Goal: Information Seeking & Learning: Learn about a topic

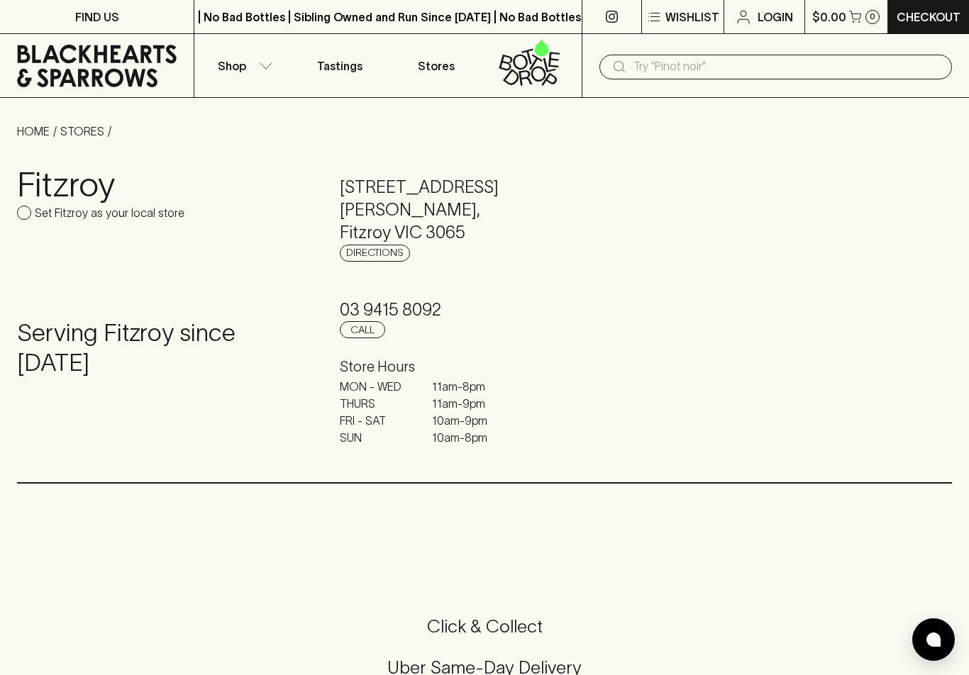
click at [767, 71] on input "text" at bounding box center [786, 66] width 307 height 23
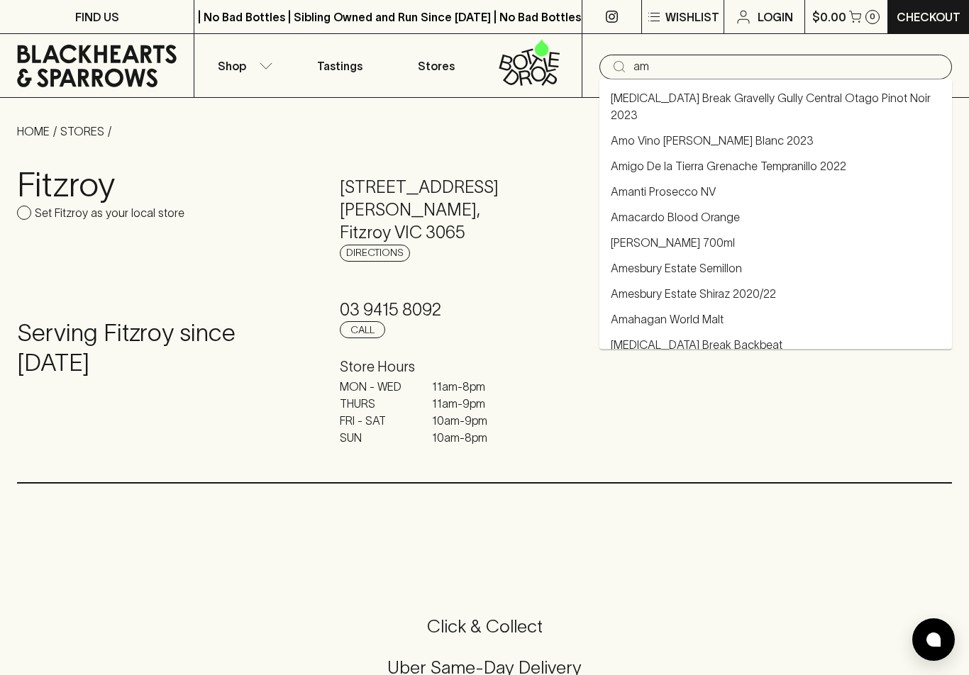
type input "a"
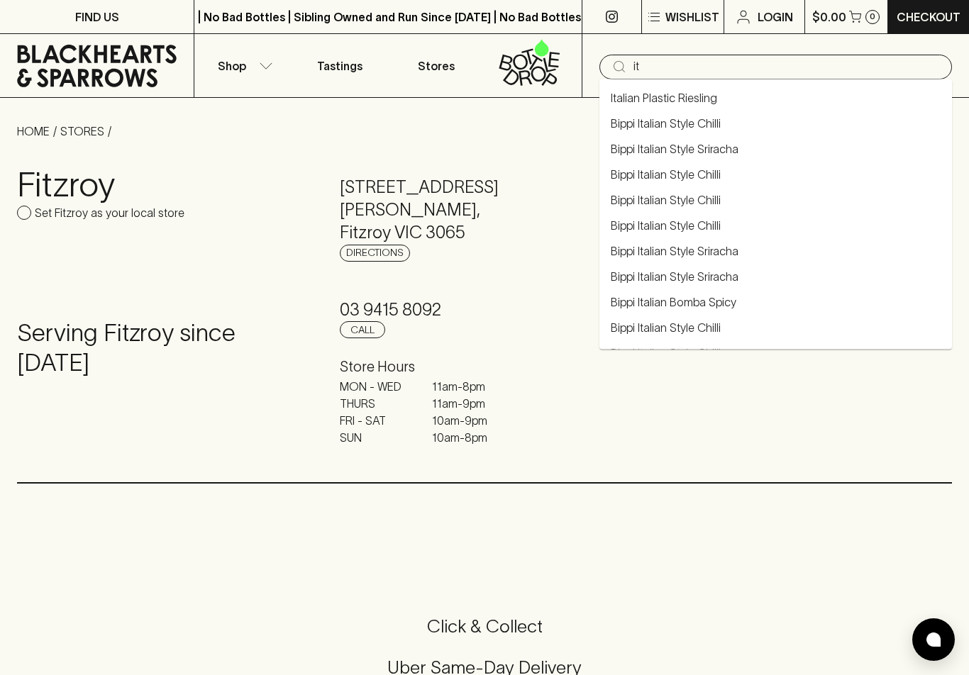
type input "i"
type input "red"
click at [225, 182] on h3 "Fitzroy" at bounding box center [161, 185] width 289 height 40
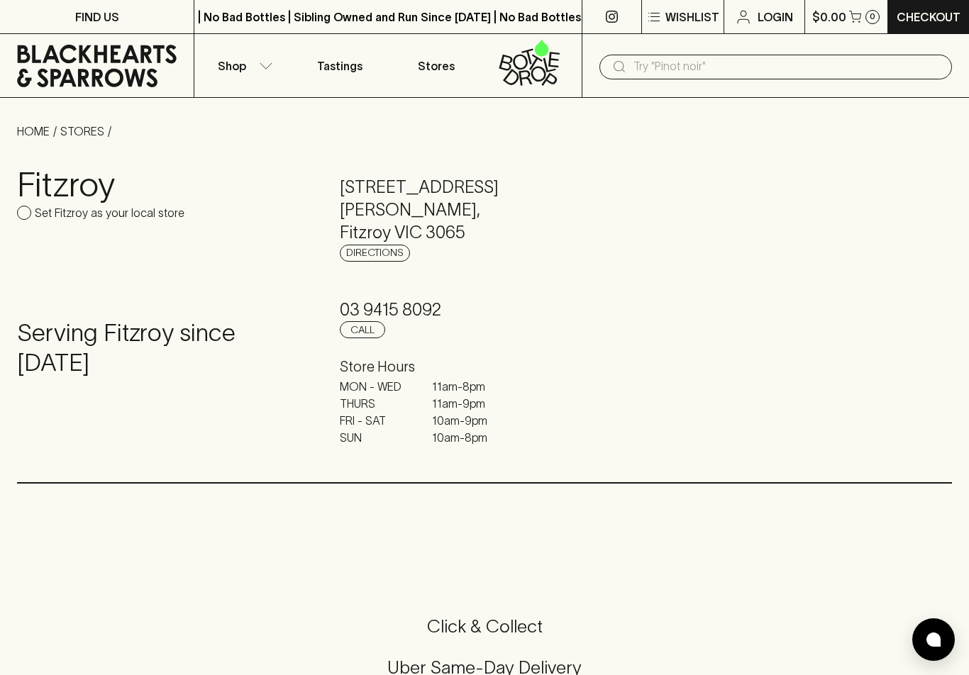
click at [248, 67] on button "Shop" at bounding box center [242, 65] width 96 height 63
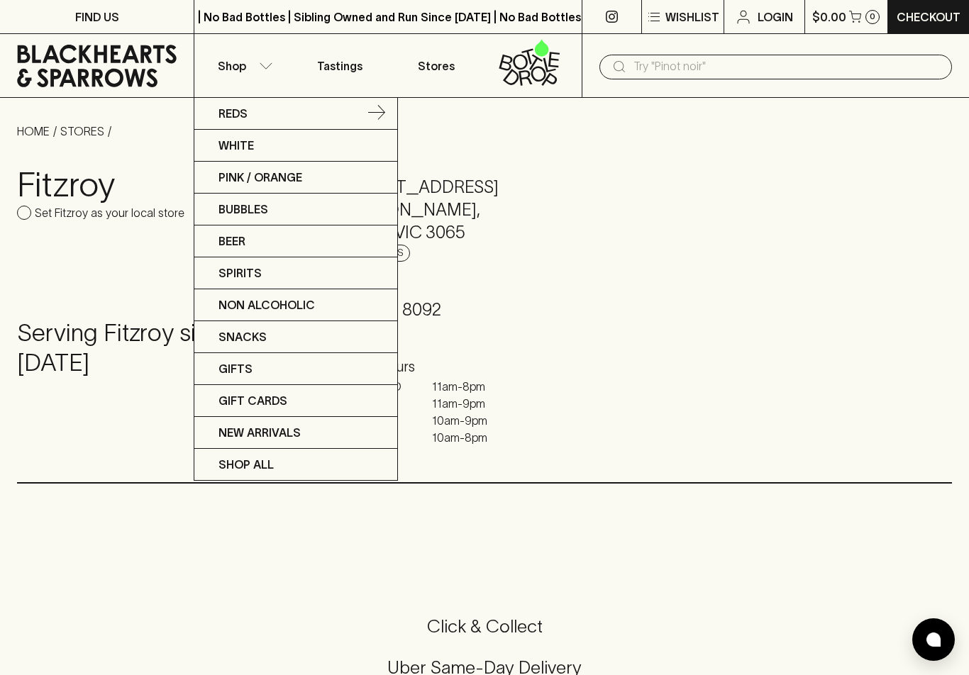
click at [235, 119] on p "Reds" at bounding box center [232, 113] width 29 height 17
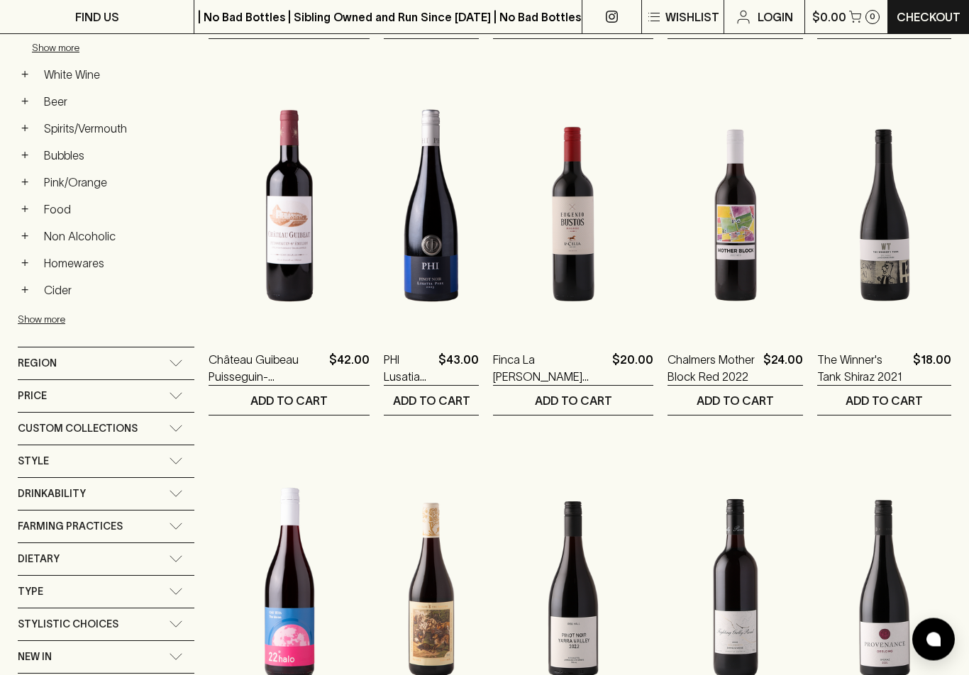
scroll to position [581, 0]
click at [62, 360] on div "Region" at bounding box center [93, 364] width 151 height 18
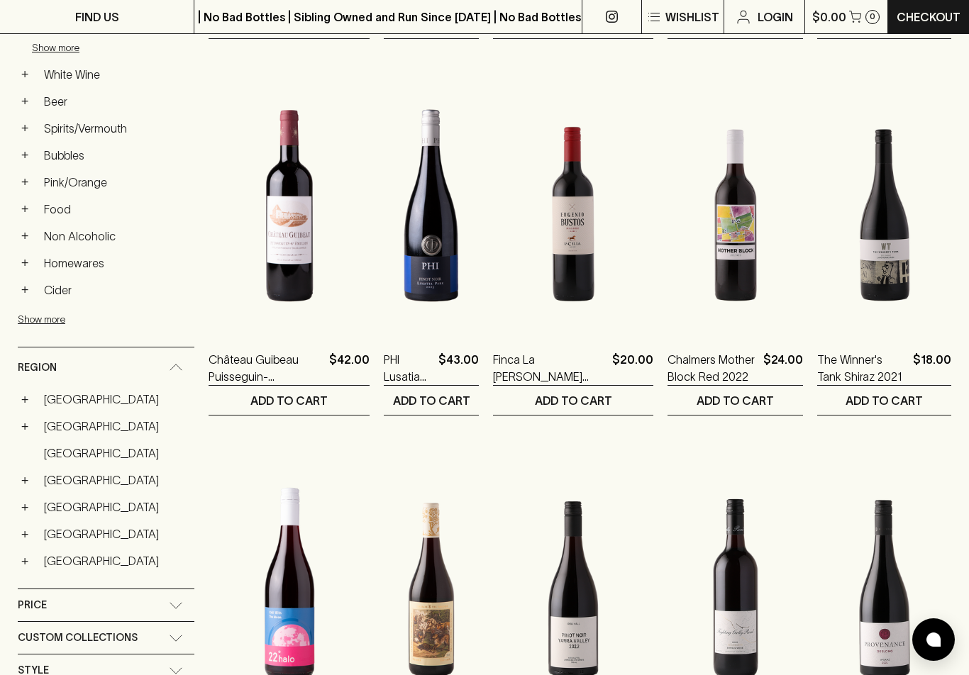
click at [50, 509] on link "[GEOGRAPHIC_DATA]" at bounding box center [116, 507] width 157 height 24
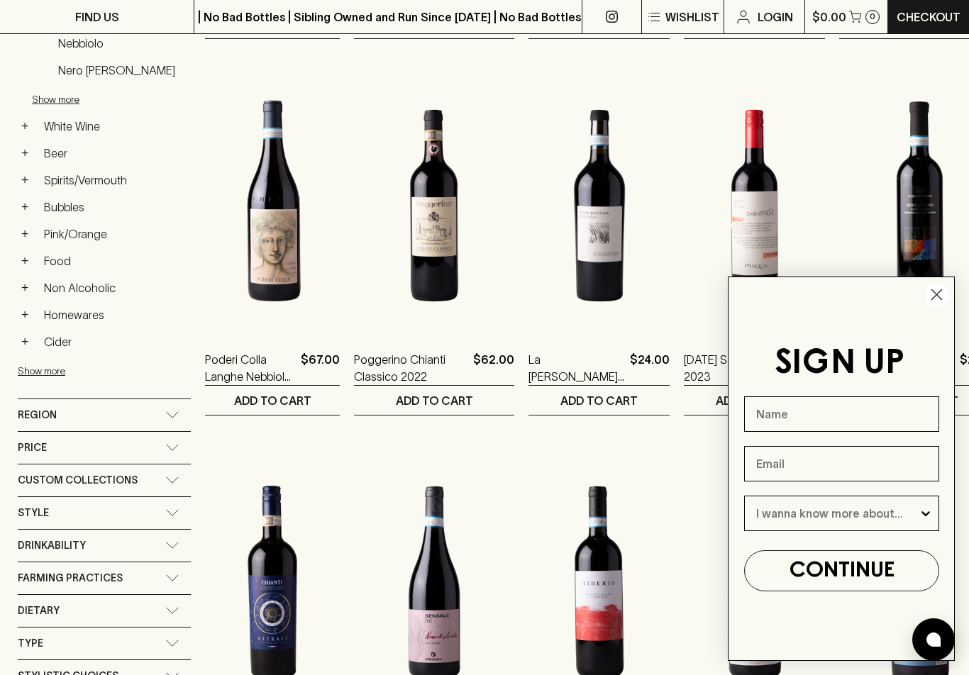
click at [935, 300] on icon "Close dialog" at bounding box center [937, 295] width 10 height 10
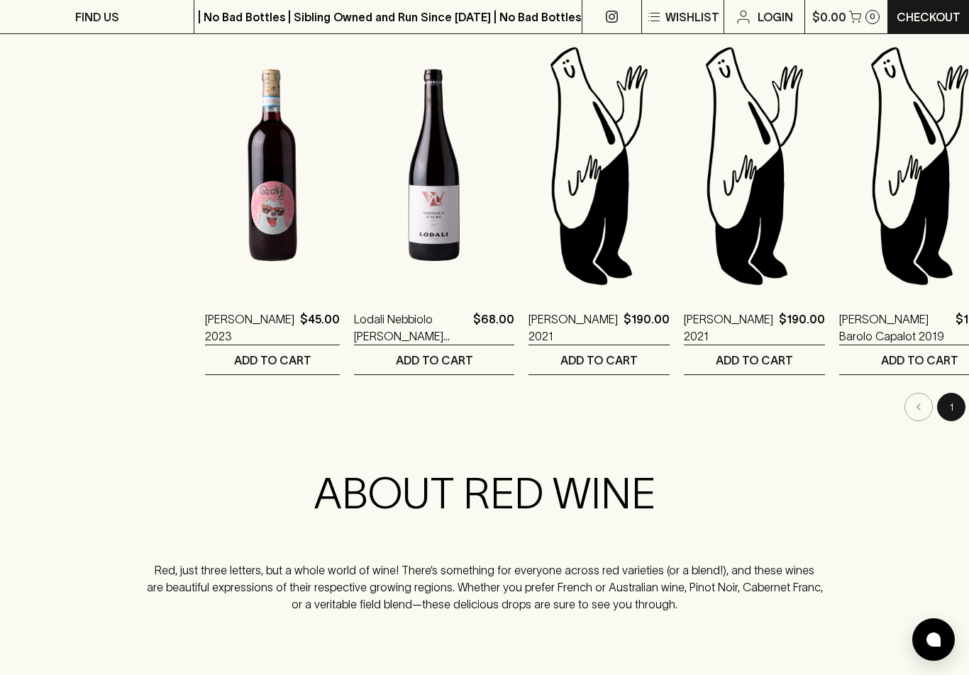
scroll to position [1359, 0]
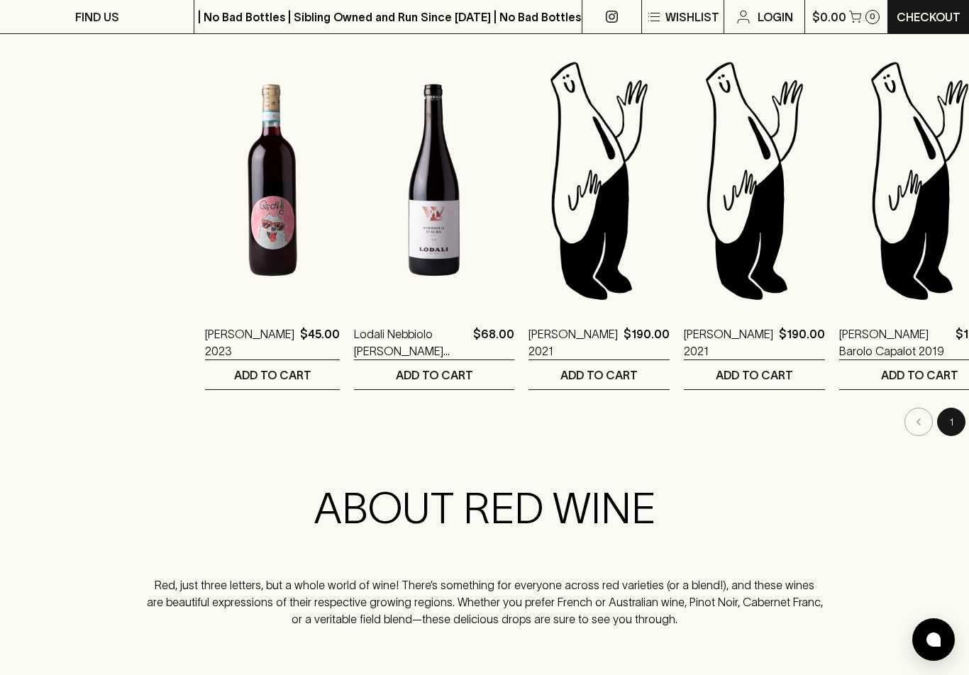
click at [967, 417] on li "pagination navigation" at bounding box center [983, 422] width 33 height 28
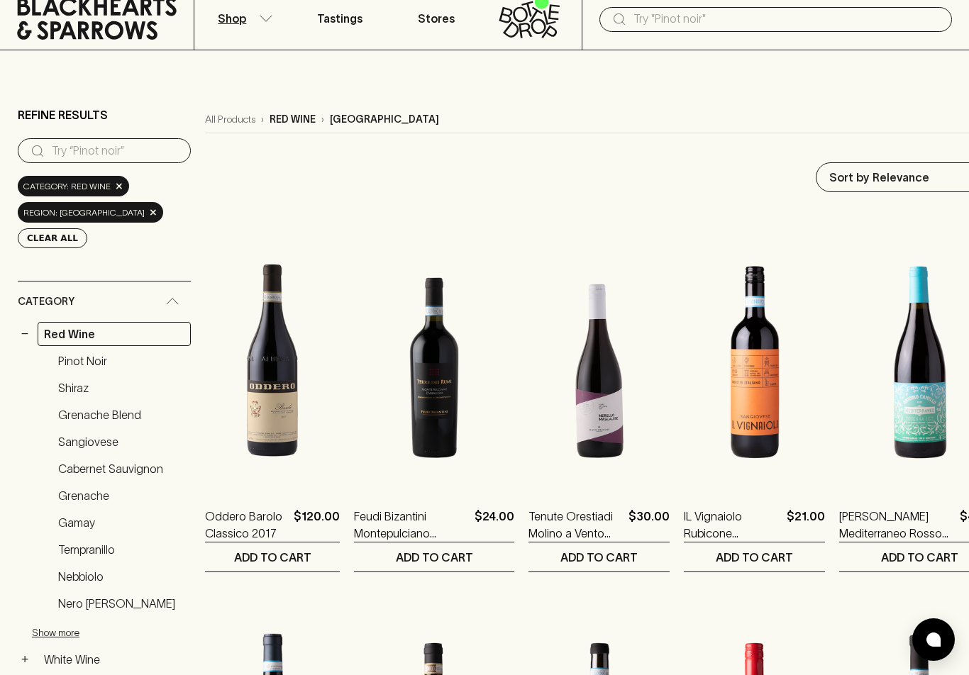
scroll to position [0, 0]
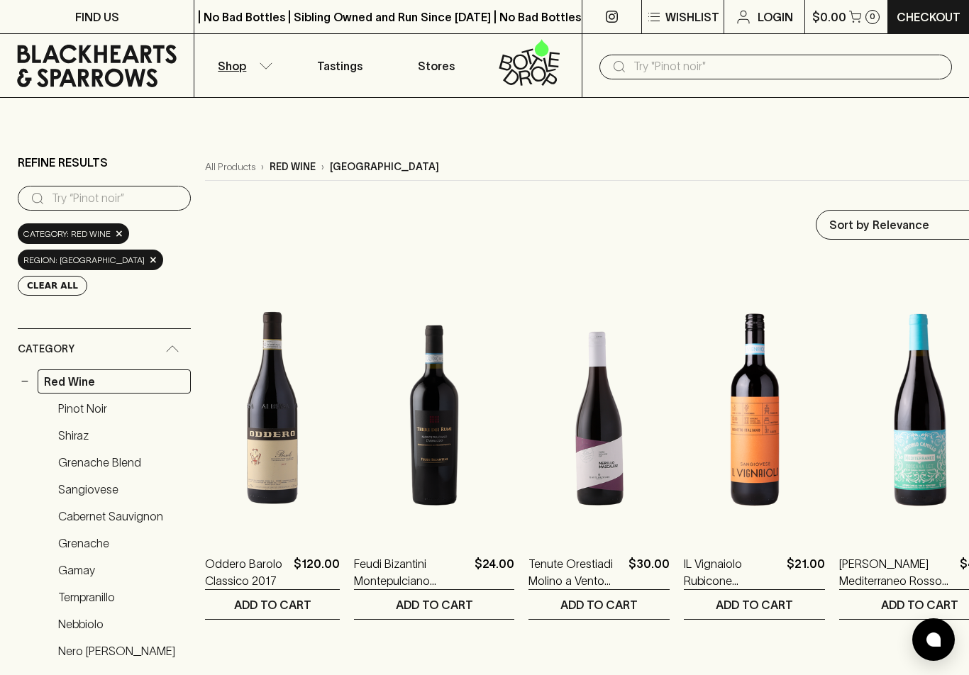
click at [75, 396] on link "Pinot Noir" at bounding box center [121, 408] width 139 height 24
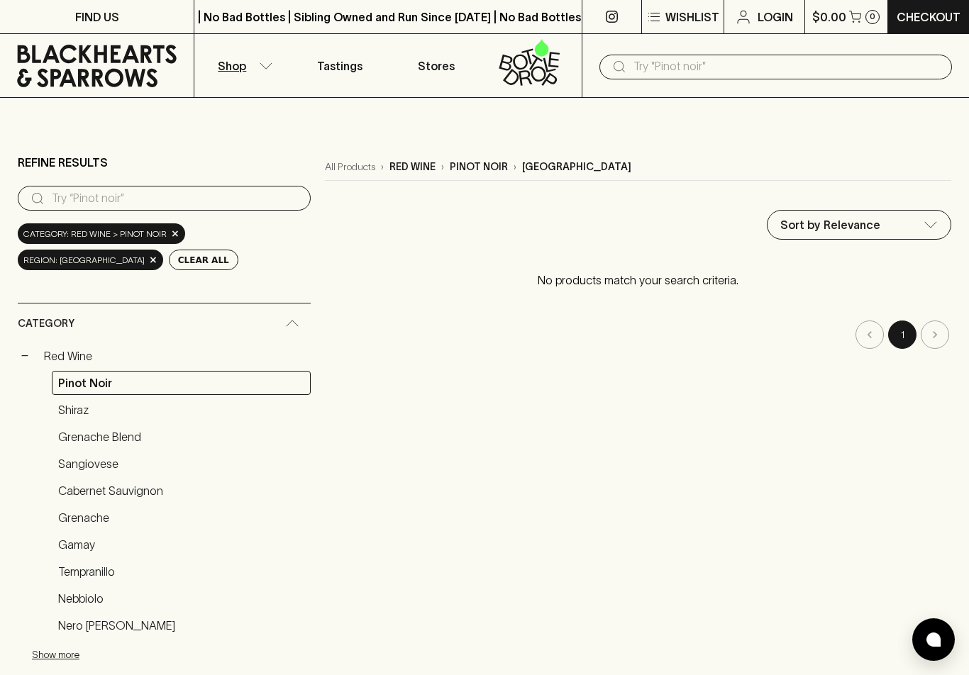
click at [72, 411] on link "Shiraz" at bounding box center [181, 410] width 259 height 24
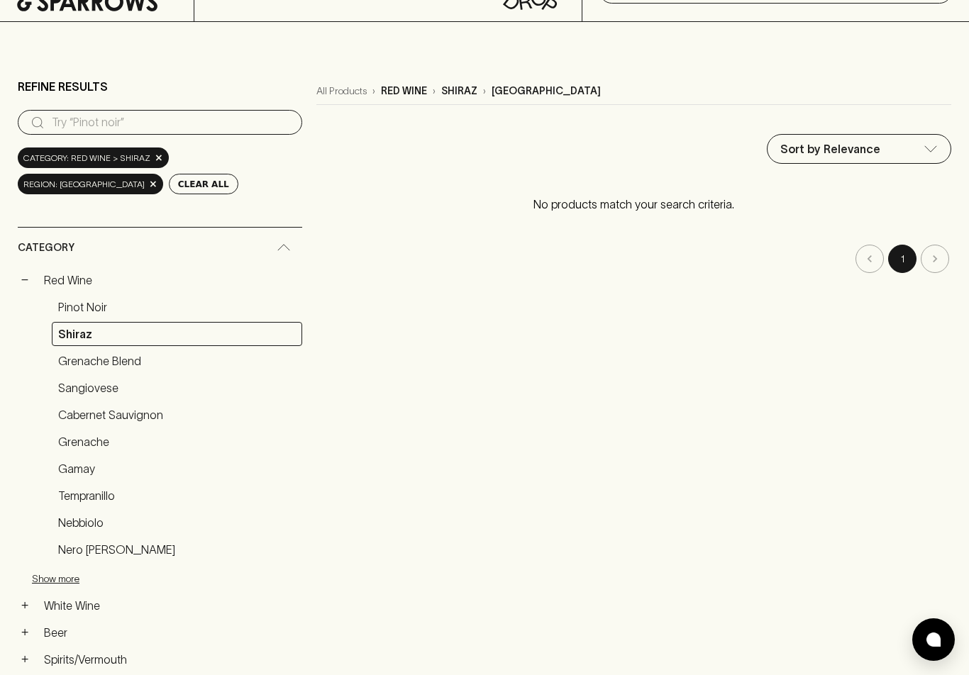
scroll to position [69, 0]
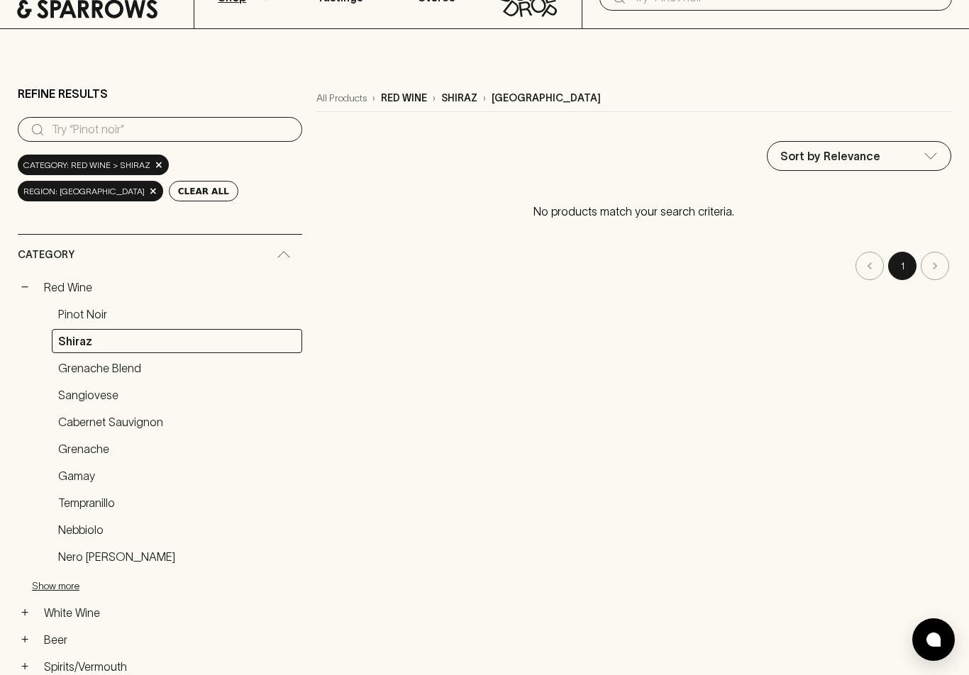
click at [86, 424] on link "Cabernet Sauvignon" at bounding box center [177, 422] width 250 height 24
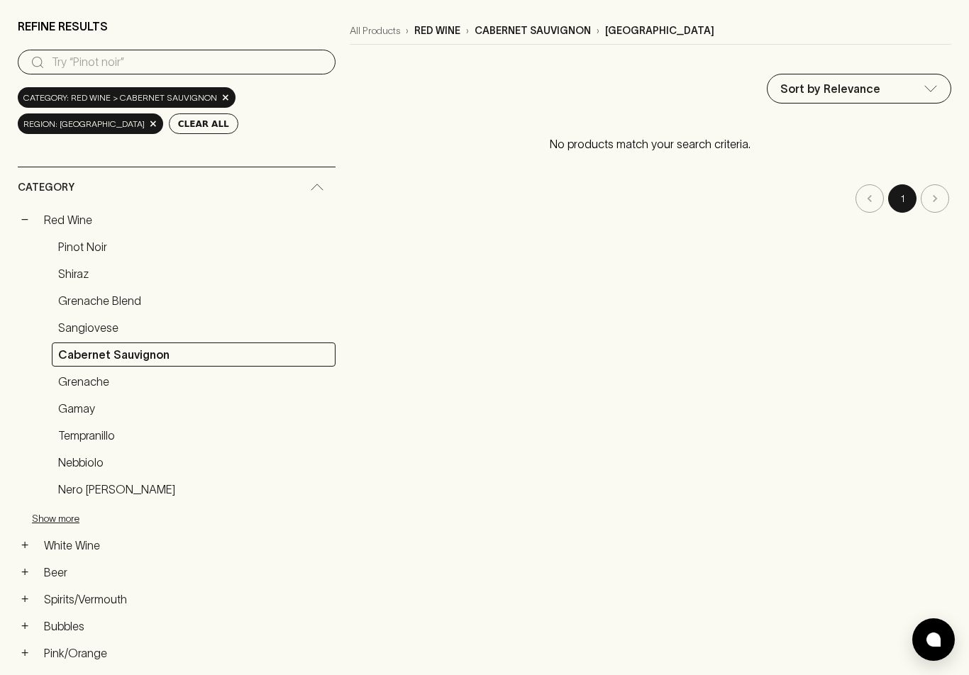
scroll to position [157, 0]
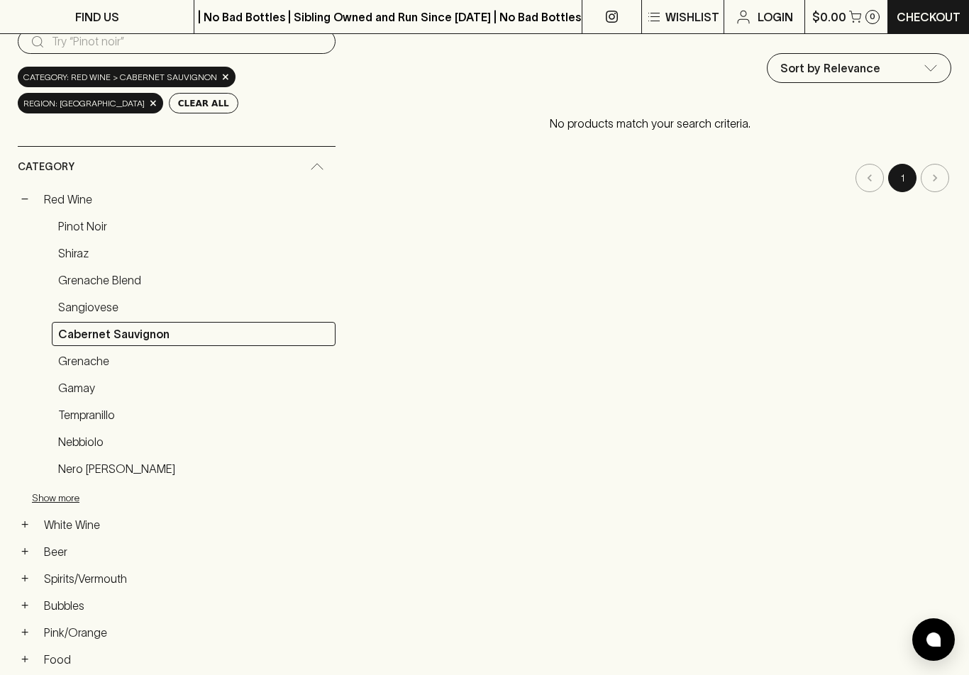
click at [88, 469] on link "Nero [PERSON_NAME]" at bounding box center [194, 469] width 284 height 24
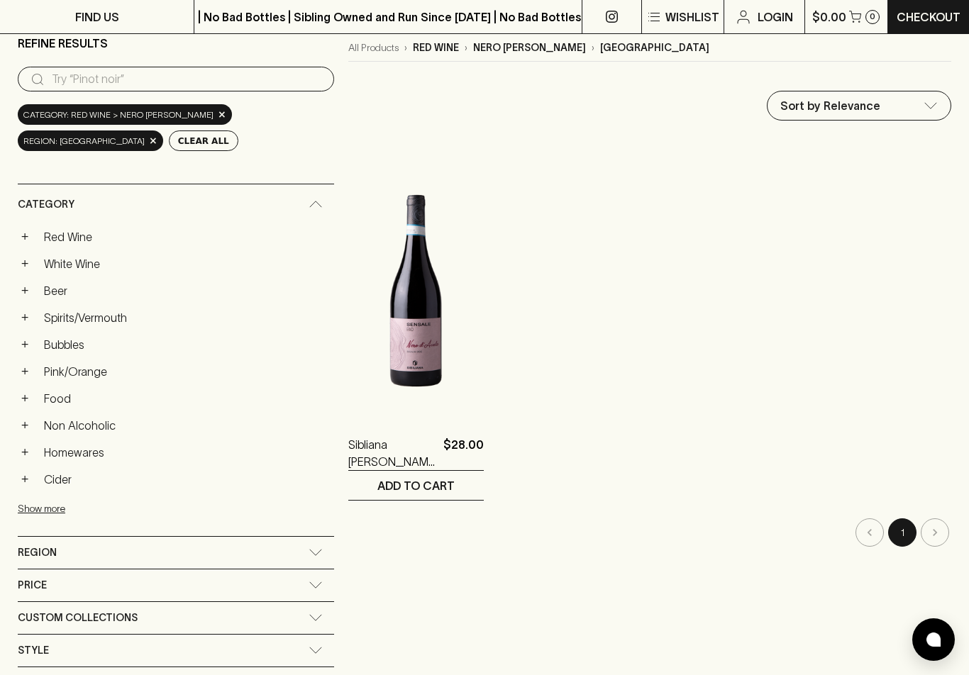
scroll to position [218, 0]
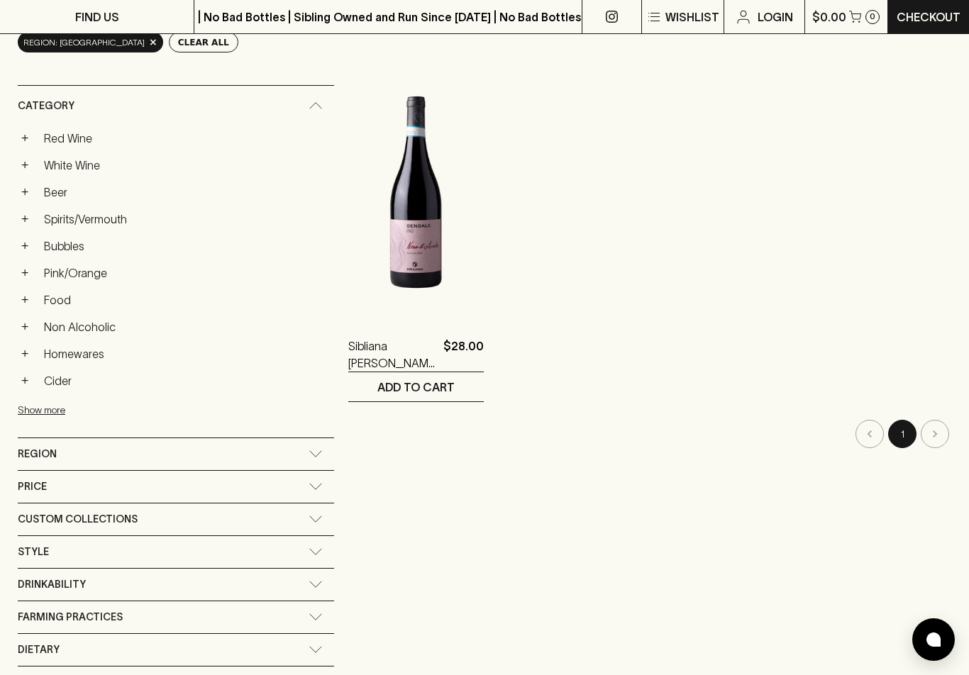
click at [38, 453] on span "Region" at bounding box center [37, 454] width 39 height 18
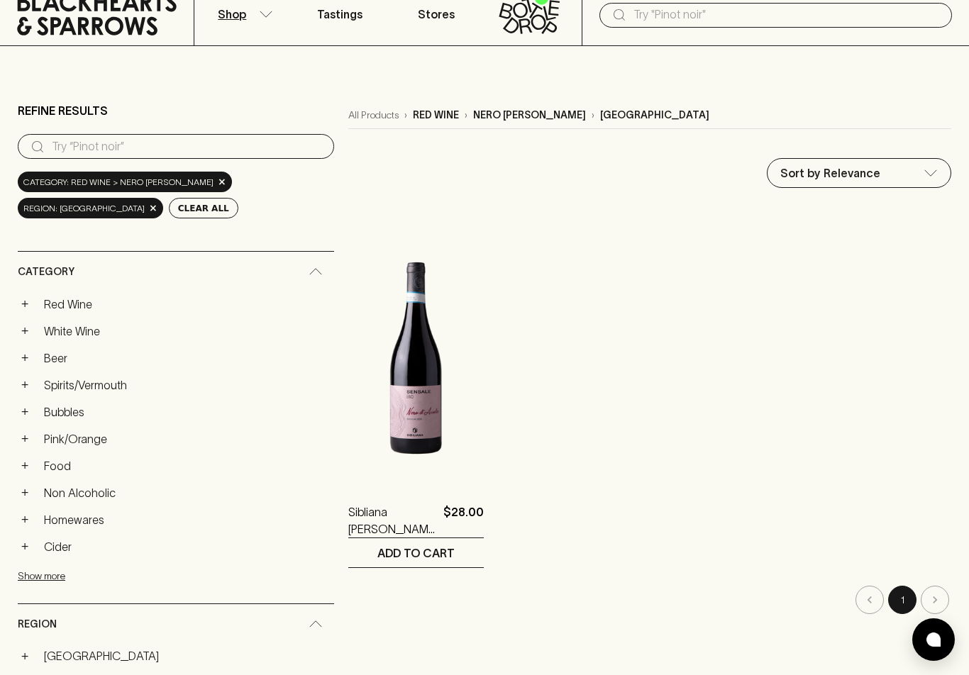
scroll to position [0, 0]
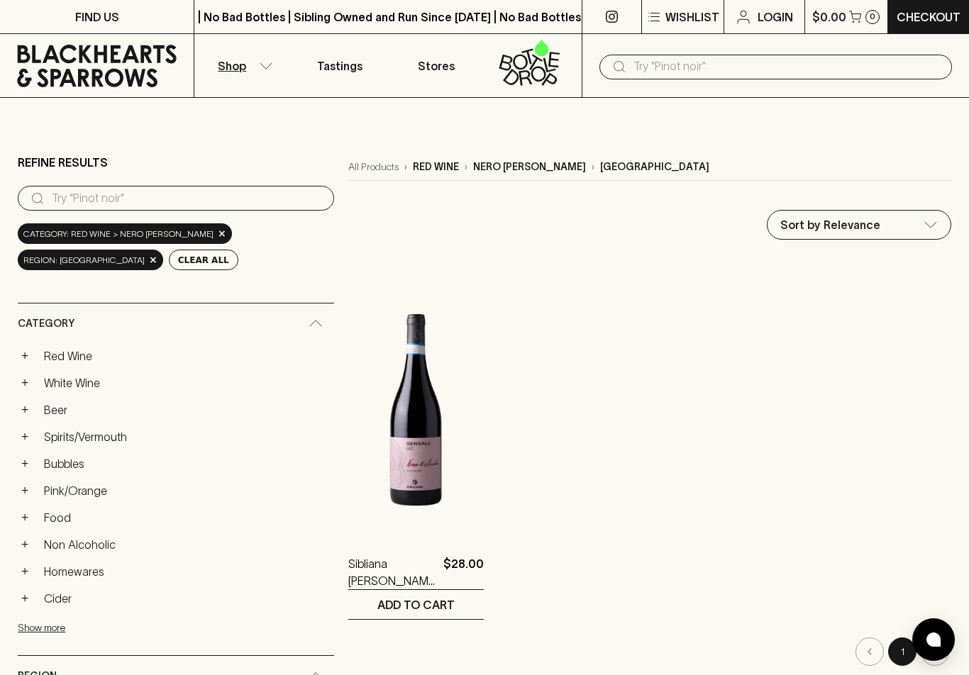
click at [169, 260] on button "Clear All" at bounding box center [203, 260] width 69 height 21
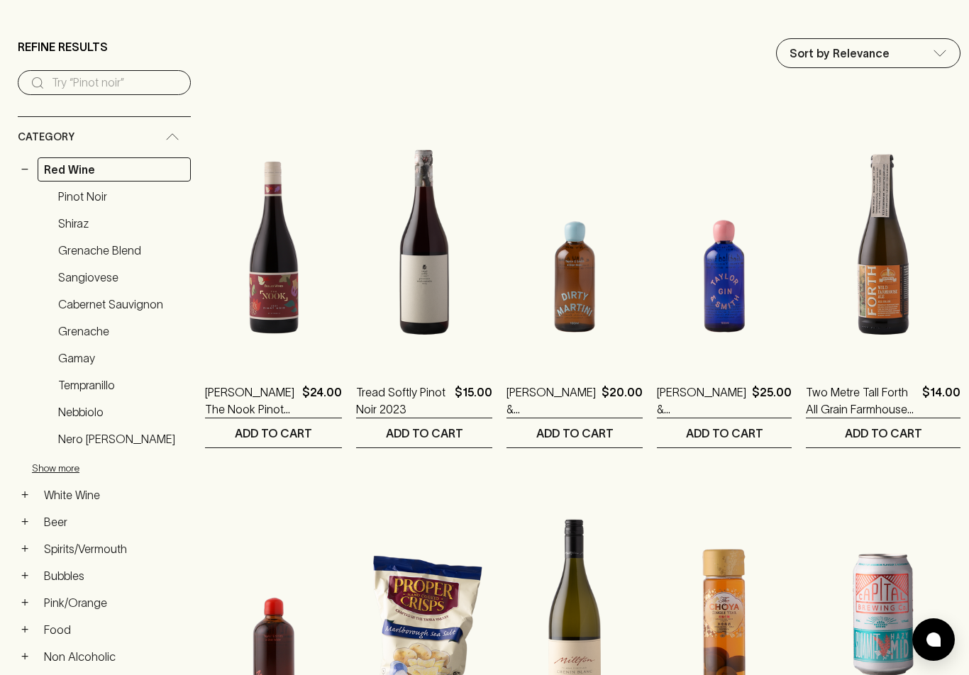
scroll to position [65, 0]
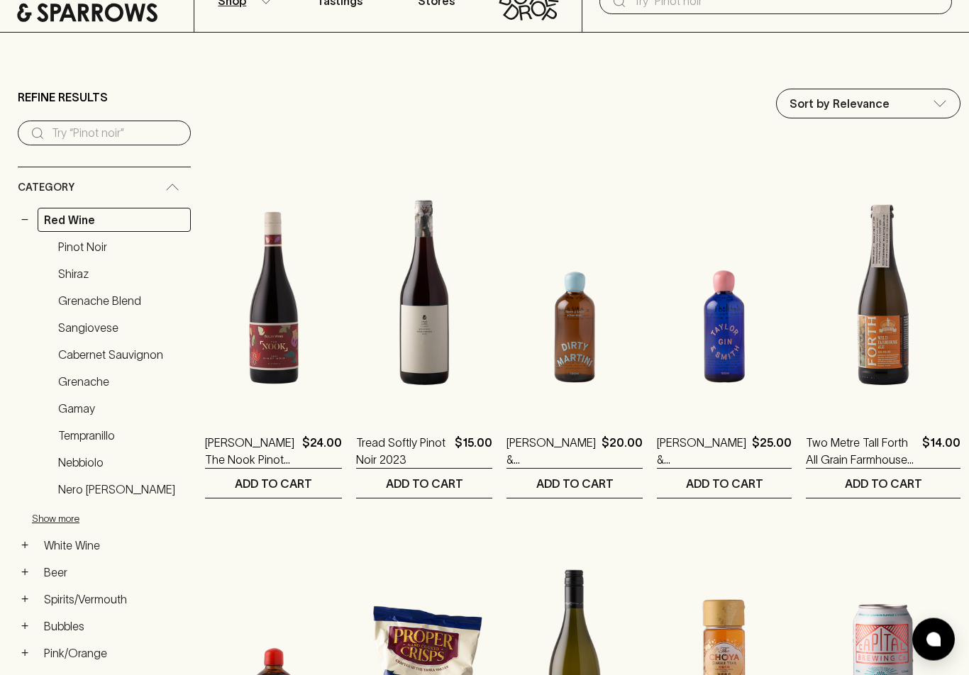
click at [113, 355] on link "Cabernet Sauvignon" at bounding box center [121, 355] width 139 height 24
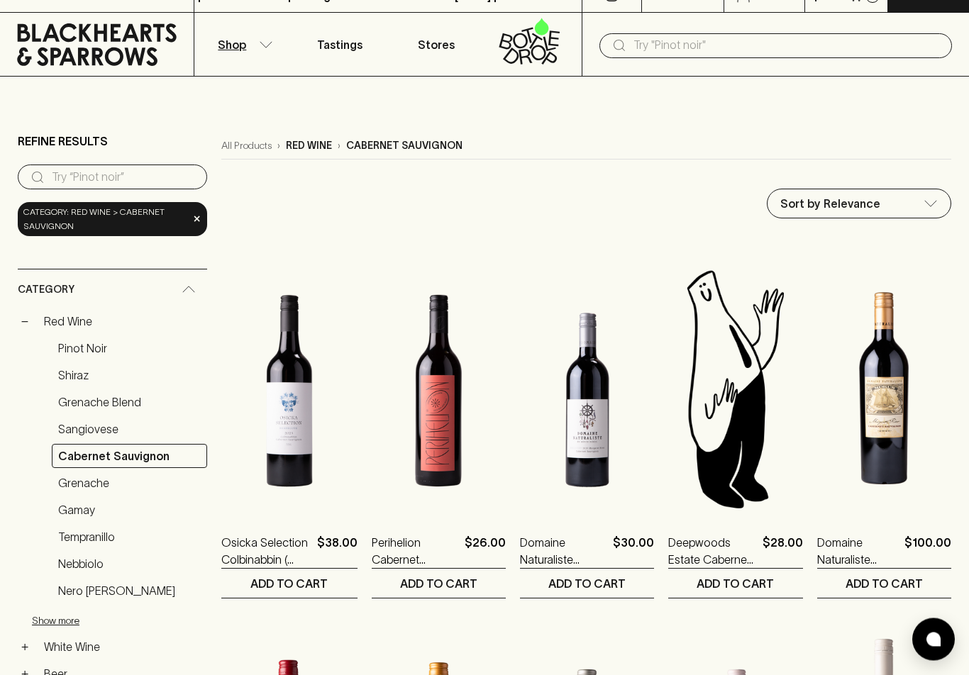
scroll to position [21, 0]
click at [188, 224] on div "Category: red wine > cabernet sauvignon ×" at bounding box center [112, 219] width 189 height 34
click at [194, 223] on span "×" at bounding box center [197, 218] width 9 height 15
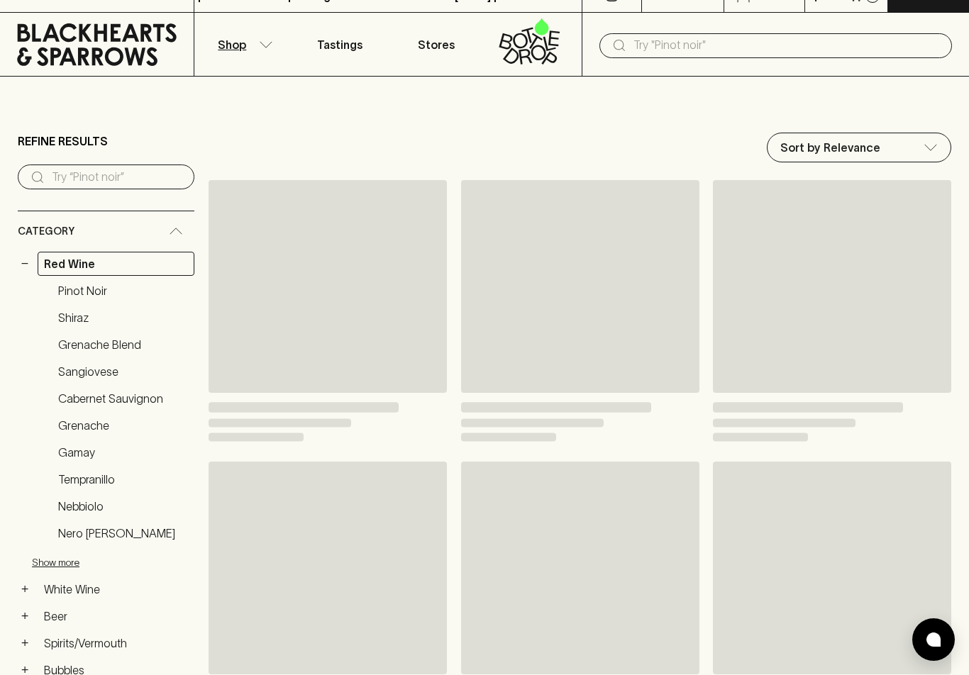
click at [191, 219] on div "Category" at bounding box center [106, 231] width 177 height 40
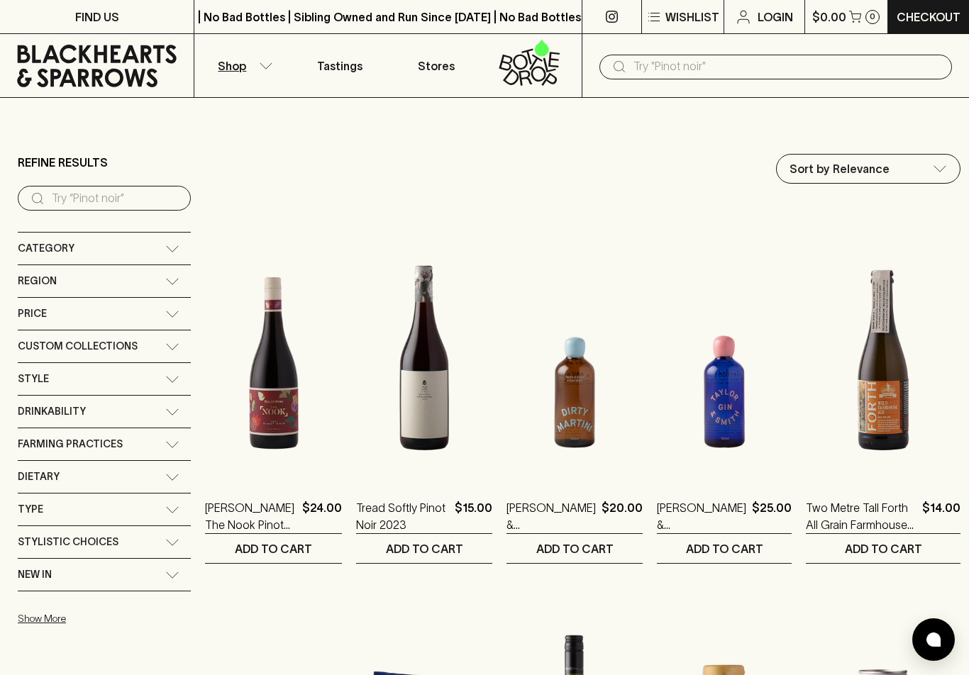
click at [49, 282] on span "Region" at bounding box center [37, 281] width 39 height 18
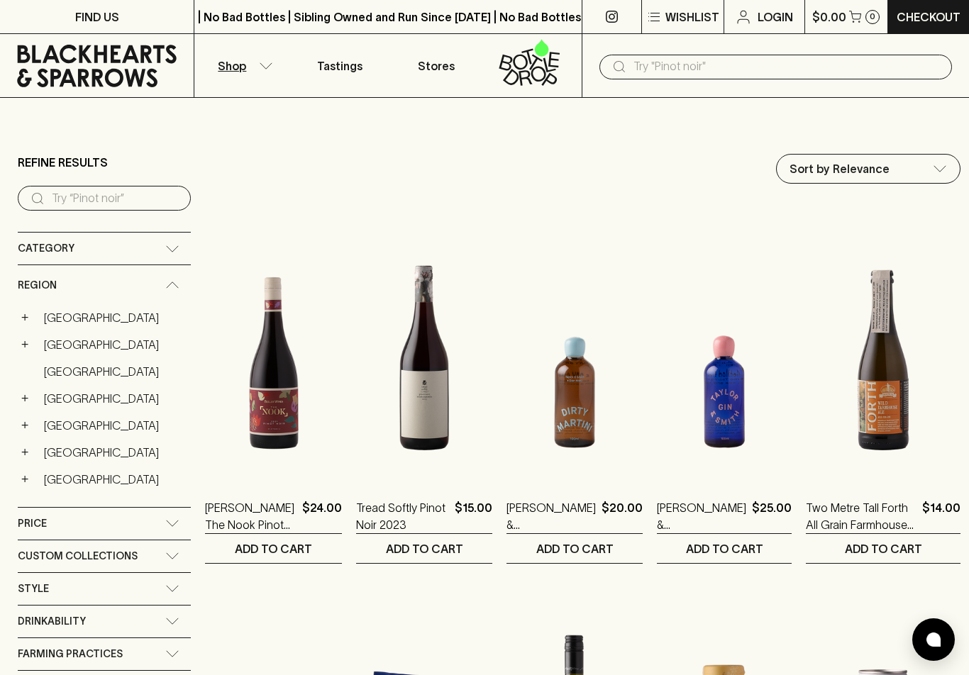
click at [54, 341] on link "[GEOGRAPHIC_DATA]" at bounding box center [114, 345] width 153 height 24
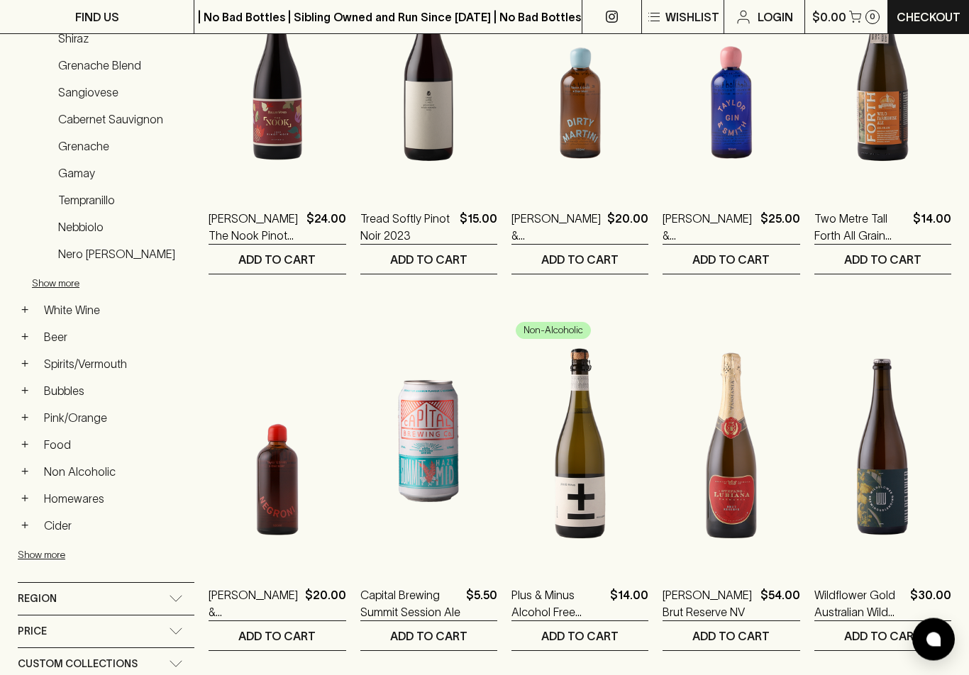
scroll to position [347, 0]
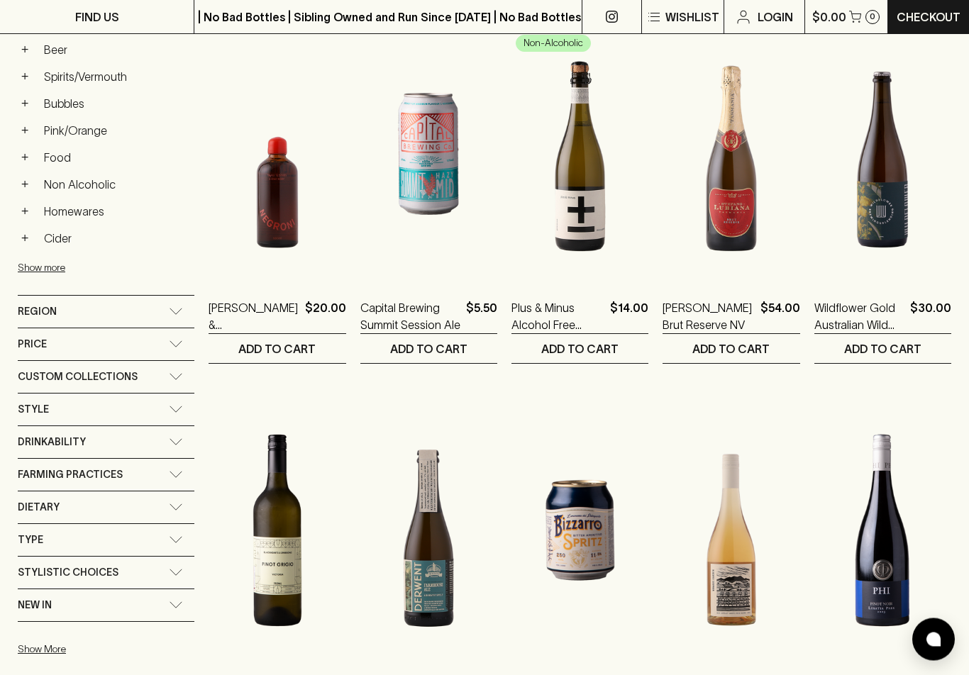
click at [57, 439] on span "Drinkability" at bounding box center [52, 443] width 68 height 18
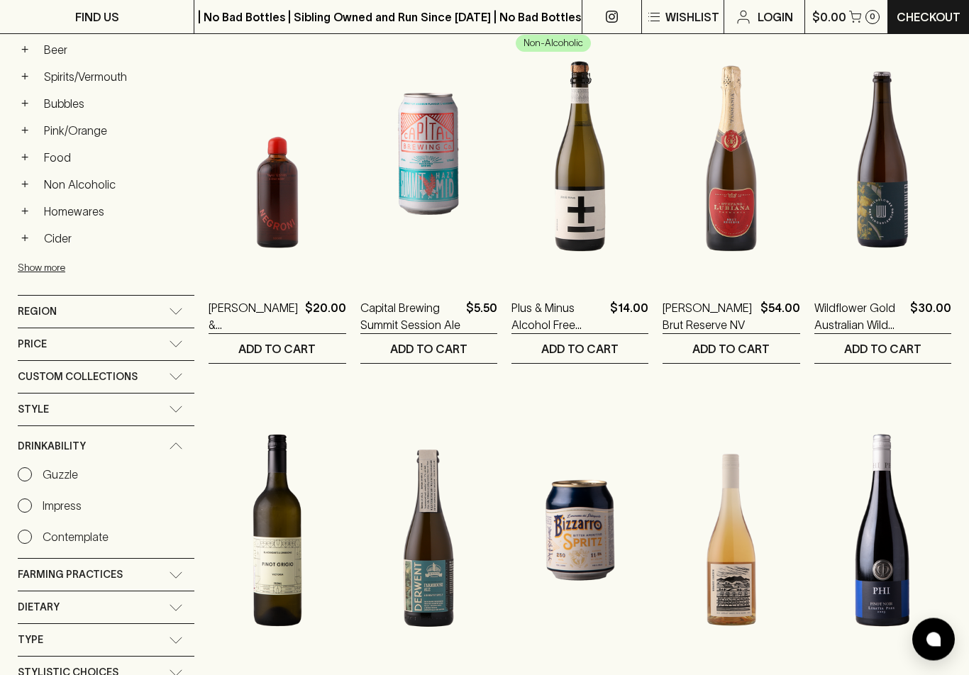
scroll to position [632, 0]
click at [30, 474] on input "Guzzle" at bounding box center [25, 474] width 14 height 14
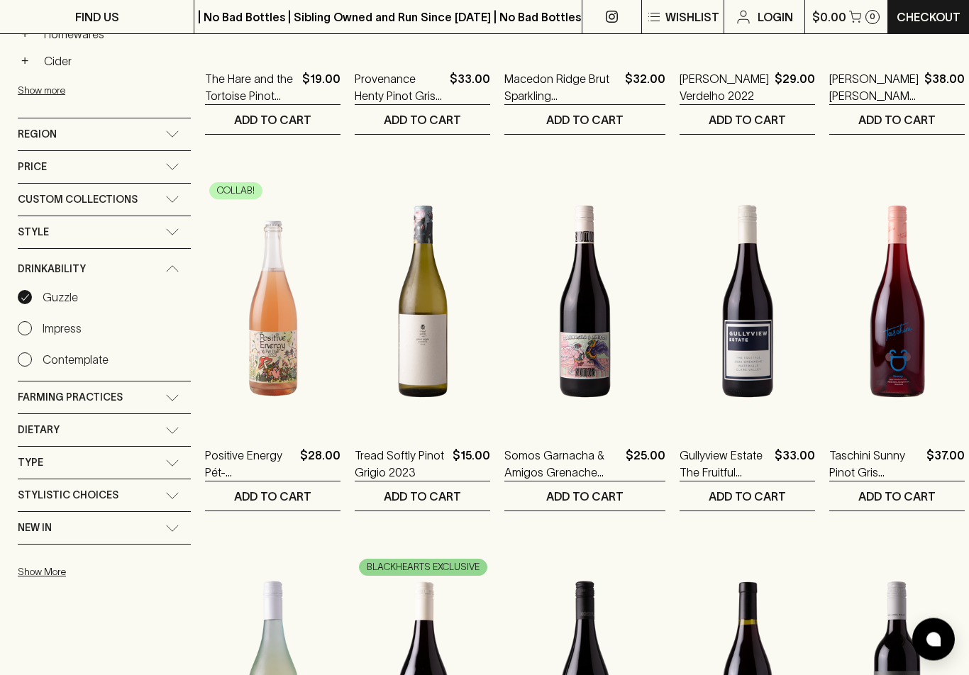
scroll to position [846, 0]
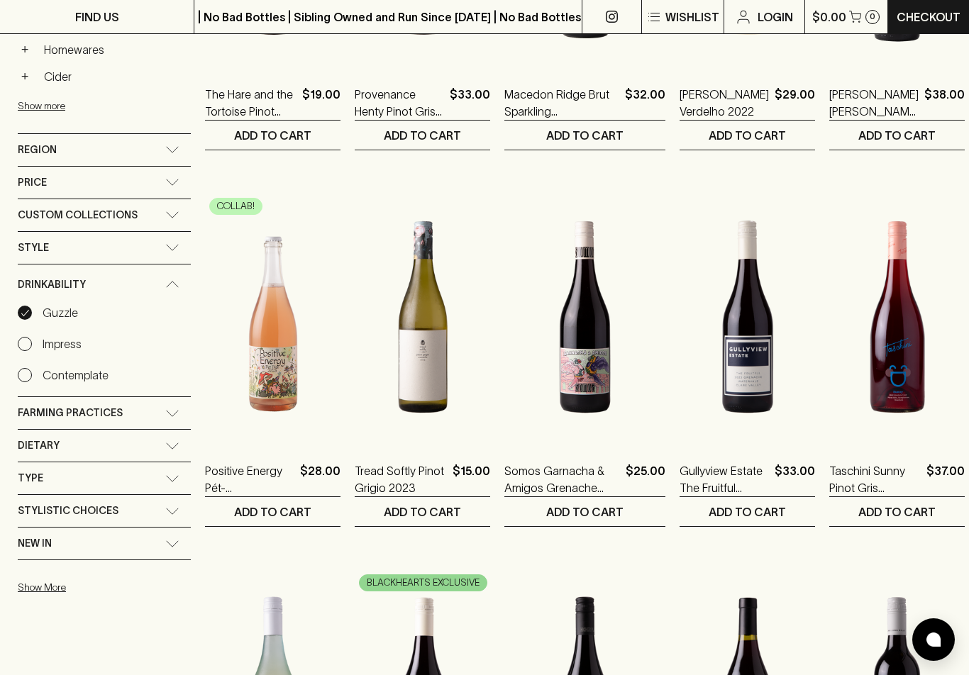
click at [24, 337] on input "Impress" at bounding box center [25, 344] width 14 height 14
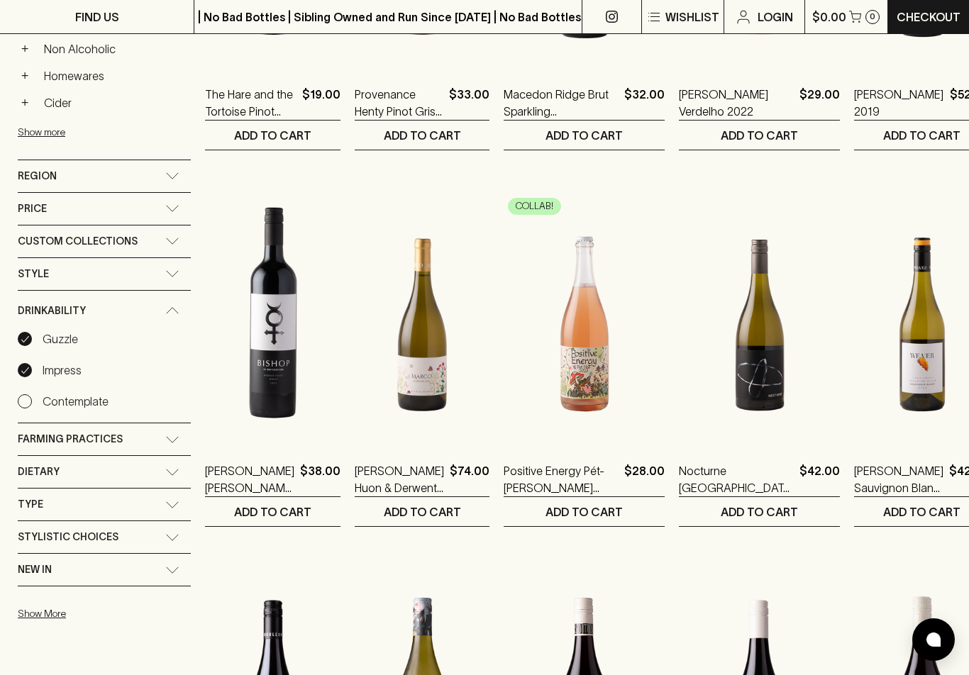
click at [48, 430] on span "Farming Practices" at bounding box center [70, 439] width 105 height 18
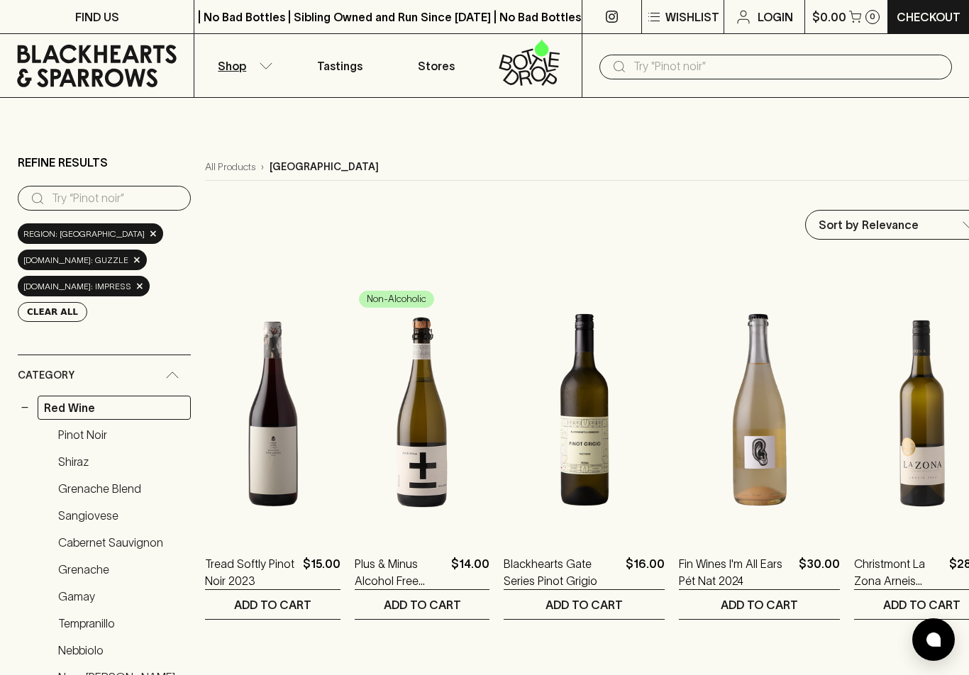
click at [147, 250] on div "drinkability.name: Guzzle ×" at bounding box center [82, 260] width 129 height 21
click at [141, 252] on span "×" at bounding box center [137, 259] width 9 height 15
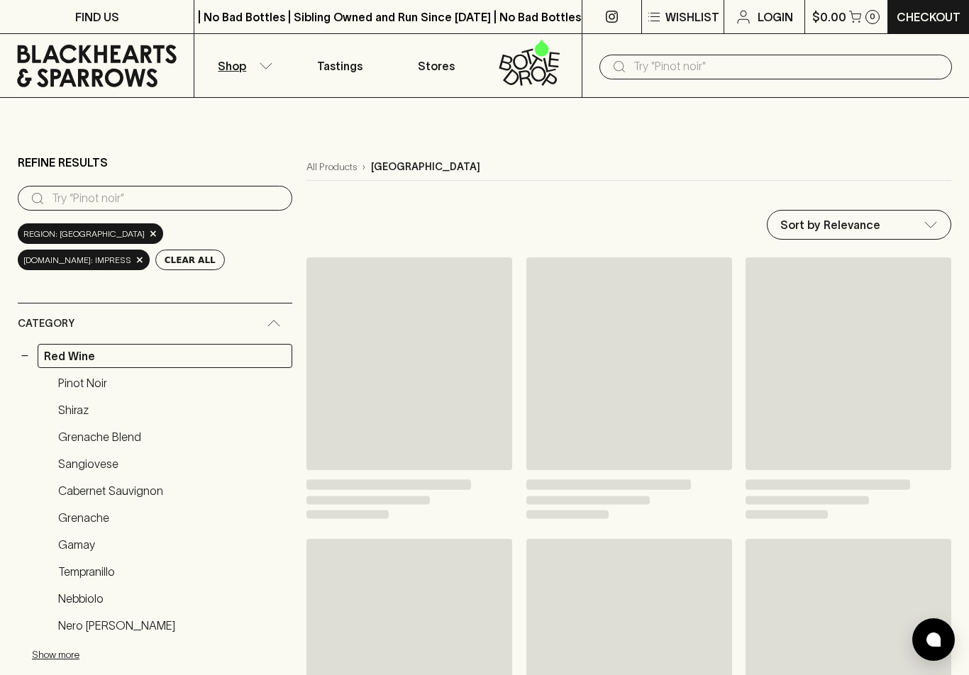
click at [192, 264] on div "region: australia × drinkability.name: Impress × Clear All" at bounding box center [155, 246] width 274 height 47
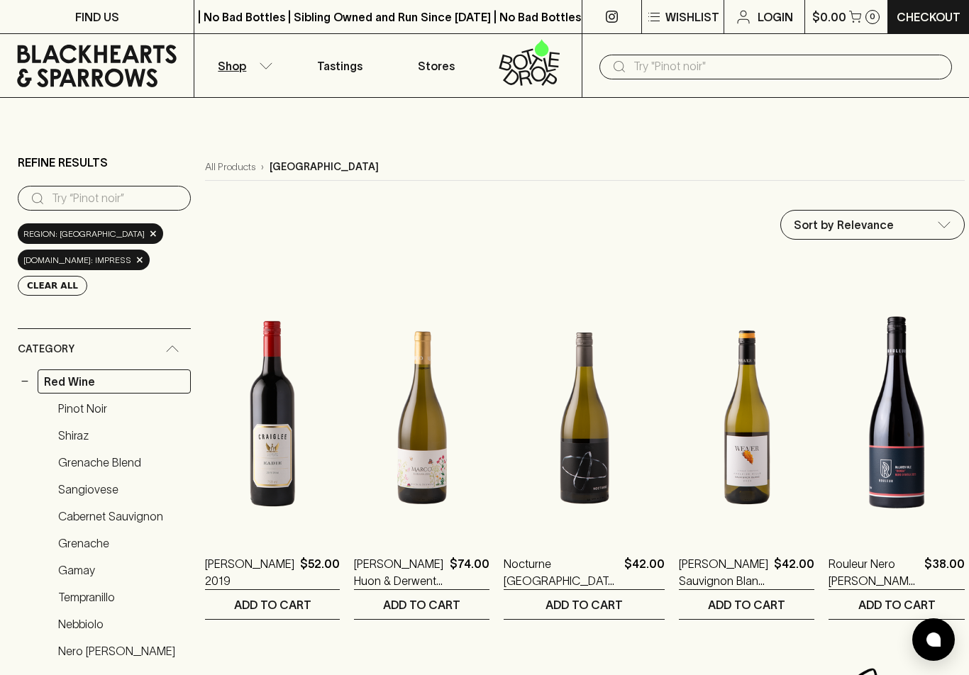
click at [49, 276] on button "Clear All" at bounding box center [52, 286] width 69 height 20
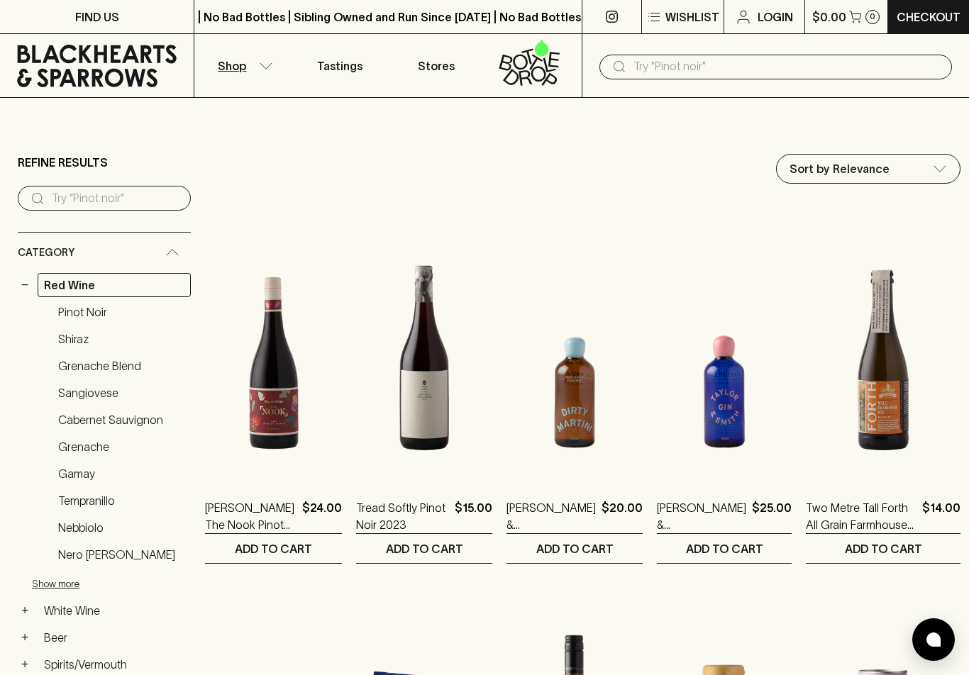
click at [93, 55] on icon at bounding box center [97, 66] width 172 height 43
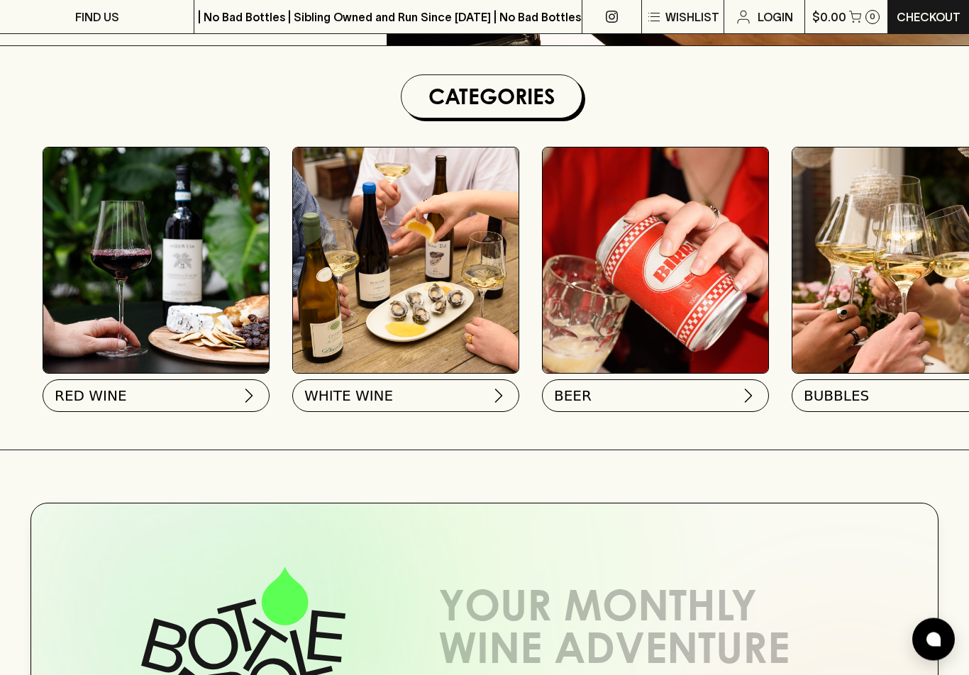
scroll to position [386, 0]
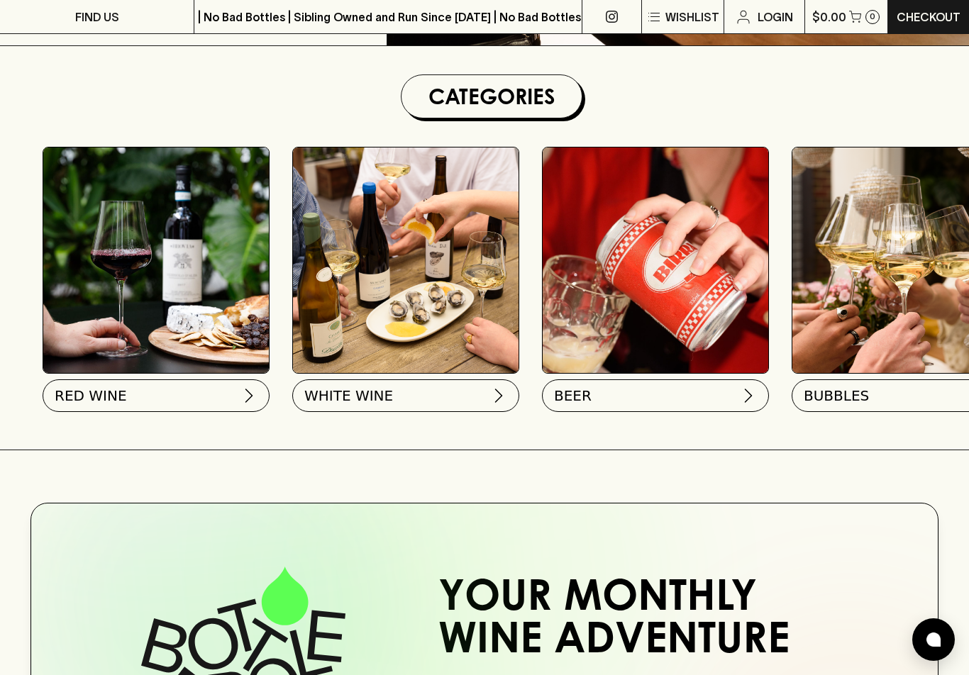
click at [106, 394] on span "RED WINE" at bounding box center [91, 396] width 72 height 20
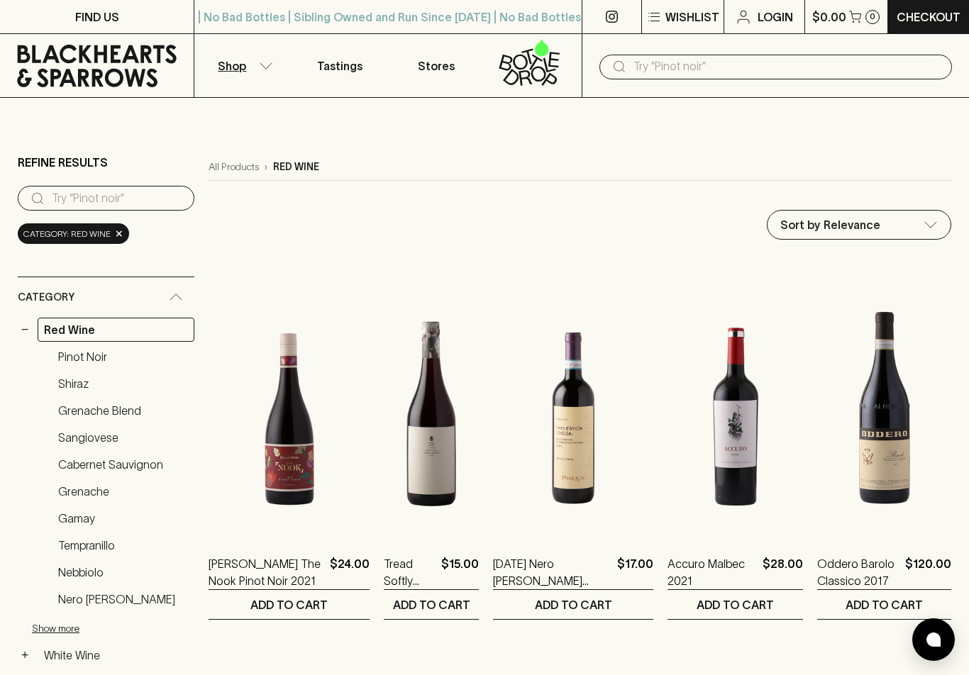
click at [100, 17] on p "FIND US" at bounding box center [97, 17] width 44 height 17
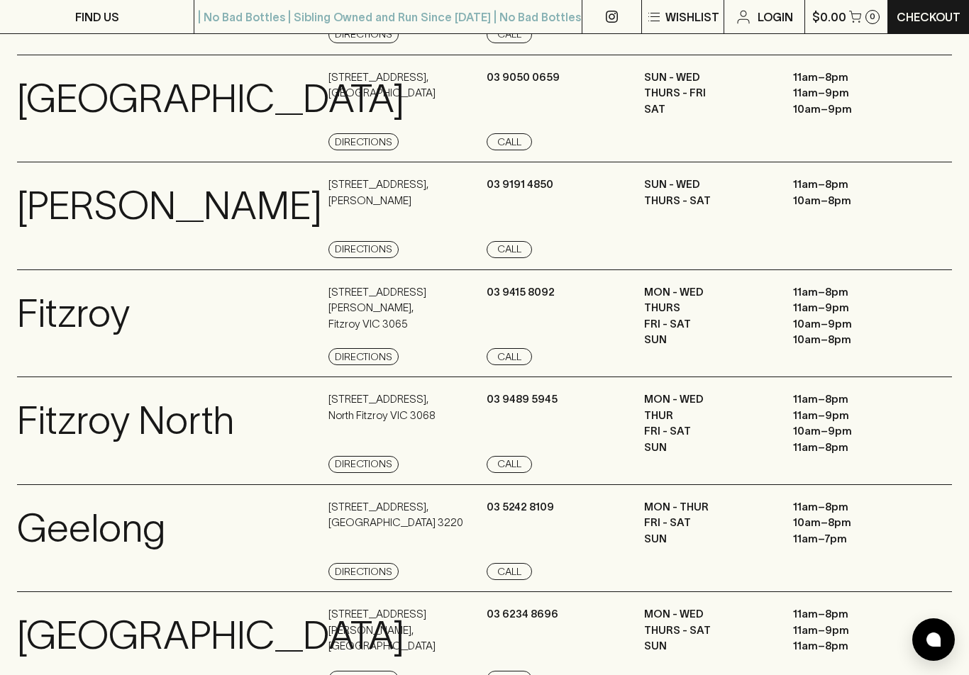
scroll to position [650, 0]
